Goal: Task Accomplishment & Management: Use online tool/utility

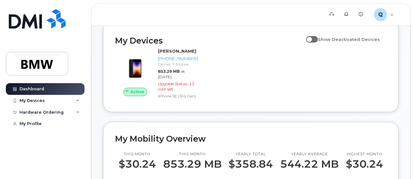
scroll to position [70, 0]
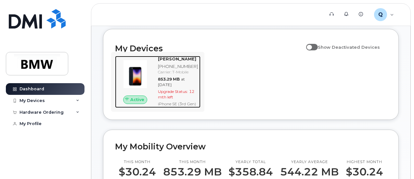
click at [167, 69] on div "Ty Cimaglio 201-256-7889 Carrier: T-Mobile 853.29 MB at Sep 01, 2025 Upgrade St…" at bounding box center [177, 82] width 45 height 52
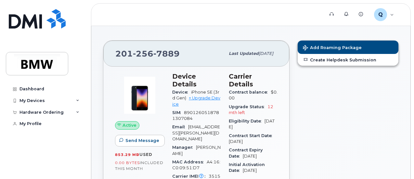
scroll to position [52, 0]
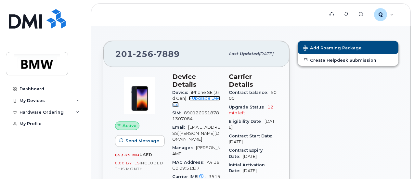
click at [206, 96] on link "+ Upgrade Device" at bounding box center [196, 101] width 48 height 11
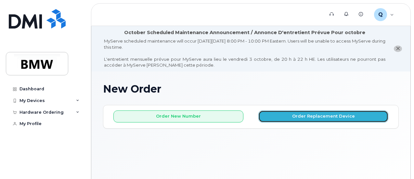
click at [279, 122] on button "Order Replacement Device" at bounding box center [324, 117] width 130 height 12
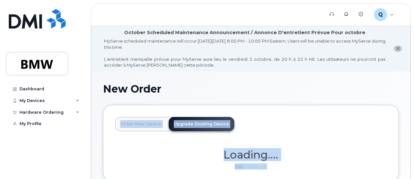
click at [279, 122] on header "Order New Device Upgrade Existing Device Order new device and new line Order ne…" at bounding box center [251, 130] width 272 height 26
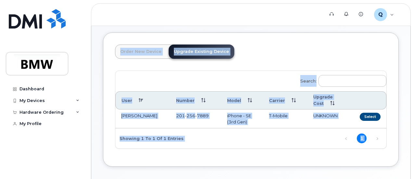
scroll to position [73, 0]
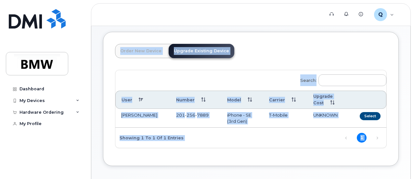
click at [272, 39] on div "Order New Device Upgrade Existing Device Order new device and new line Order ne…" at bounding box center [251, 99] width 296 height 134
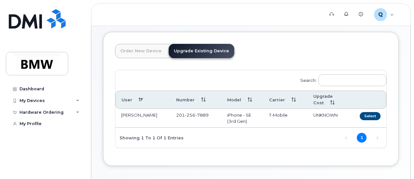
scroll to position [107, 0]
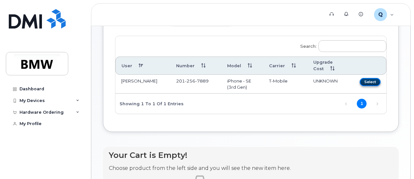
click at [360, 80] on button "Select" at bounding box center [370, 82] width 21 height 8
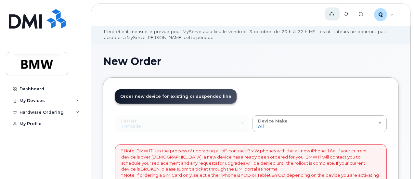
scroll to position [27, 0]
